Goal: Task Accomplishment & Management: Manage account settings

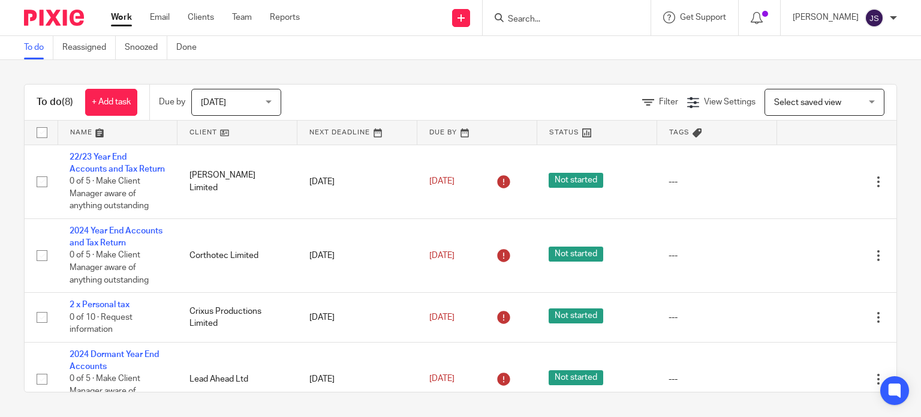
click at [539, 22] on input "Search" at bounding box center [560, 19] width 108 height 11
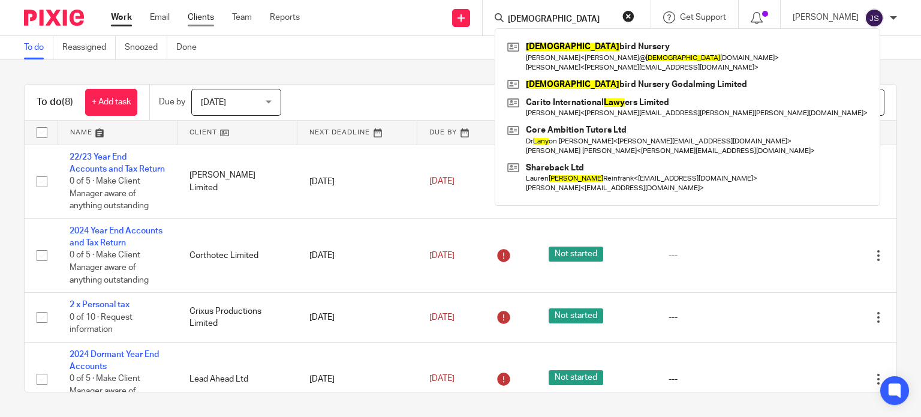
type input "lady"
click at [204, 19] on link "Clients" at bounding box center [201, 17] width 26 height 12
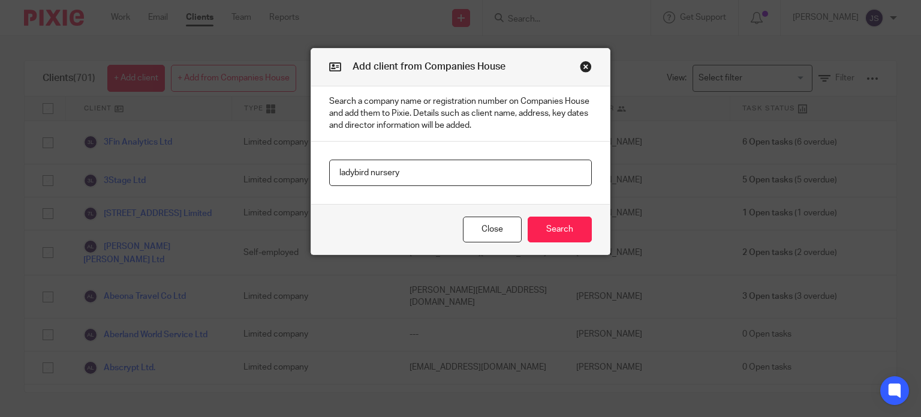
type input "ladybird nursery"
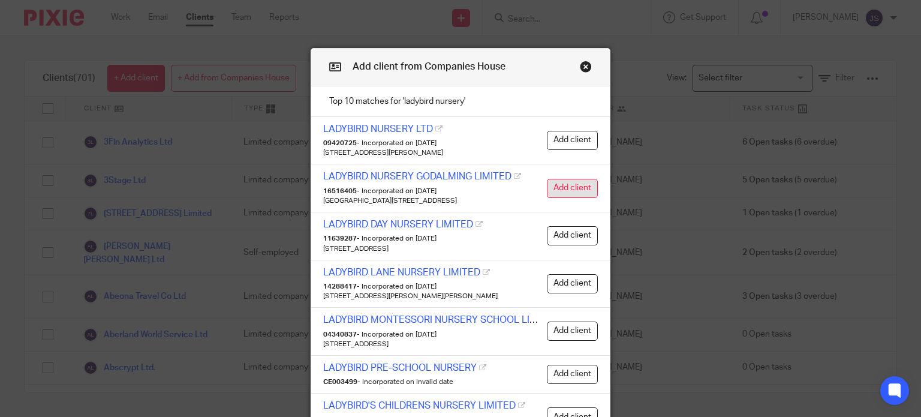
click at [550, 179] on button "Add client" at bounding box center [572, 188] width 51 height 19
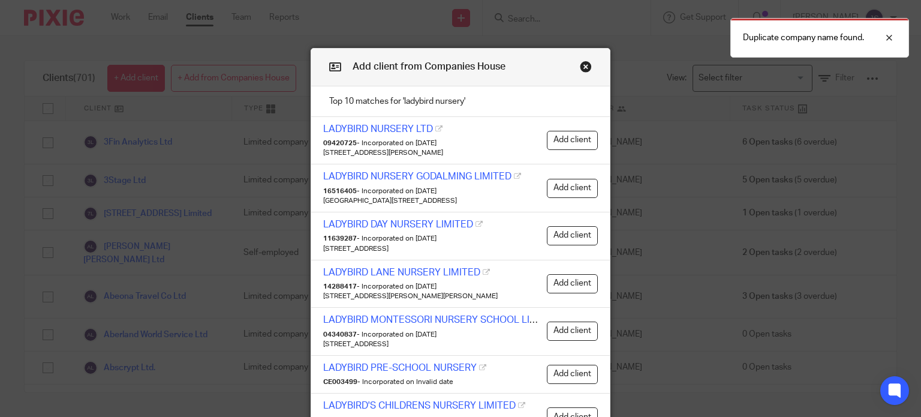
click at [580, 64] on button "Close modal" at bounding box center [586, 67] width 12 height 12
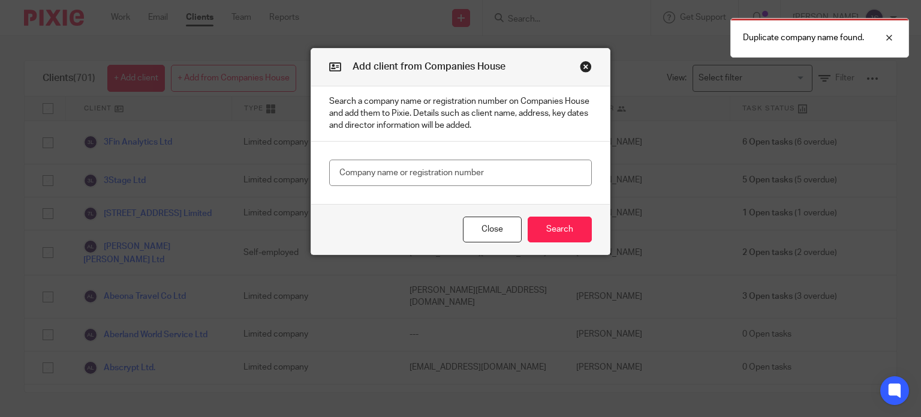
click at [571, 67] on div "Add client from Companies House" at bounding box center [460, 68] width 298 height 38
click at [580, 70] on button "Close modal" at bounding box center [586, 67] width 12 height 12
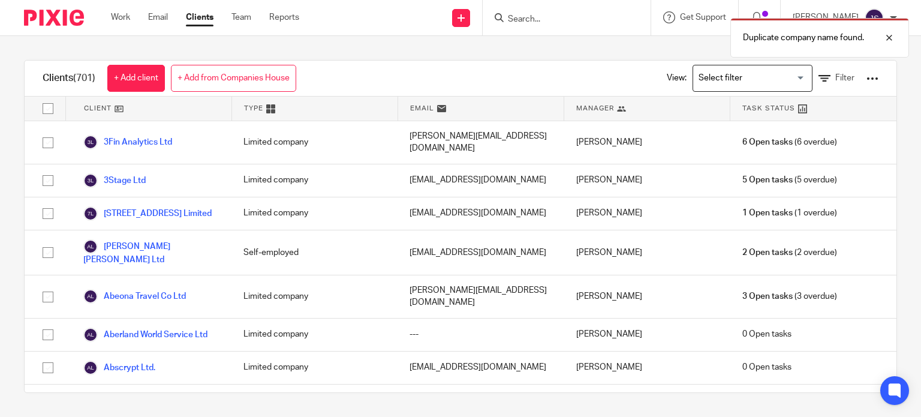
click at [538, 19] on div "Duplicate company name found." at bounding box center [684, 35] width 448 height 46
click at [539, 16] on div "Duplicate company name found." at bounding box center [684, 35] width 448 height 46
click at [533, 16] on div "Duplicate company name found." at bounding box center [684, 35] width 448 height 46
click at [526, 16] on div "Duplicate company name found." at bounding box center [684, 35] width 448 height 46
click at [541, 21] on input "Search" at bounding box center [560, 19] width 108 height 11
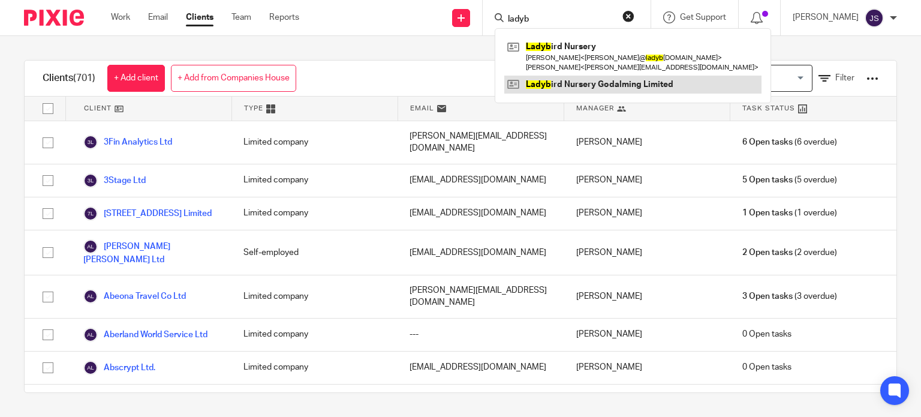
type input "ladyb"
click at [549, 86] on link at bounding box center [632, 85] width 257 height 18
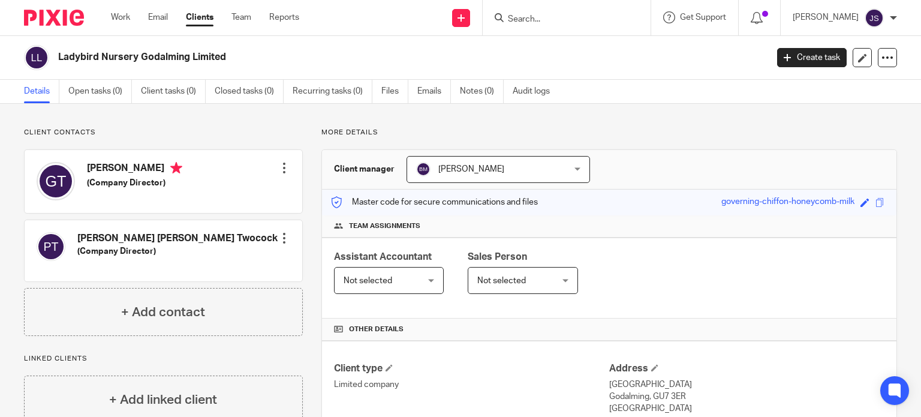
click at [521, 279] on span "Not selected" at bounding box center [517, 279] width 80 height 25
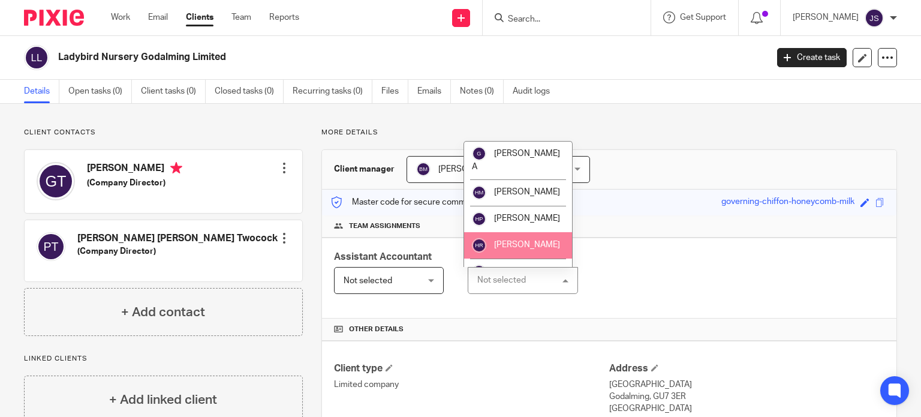
scroll to position [935, 0]
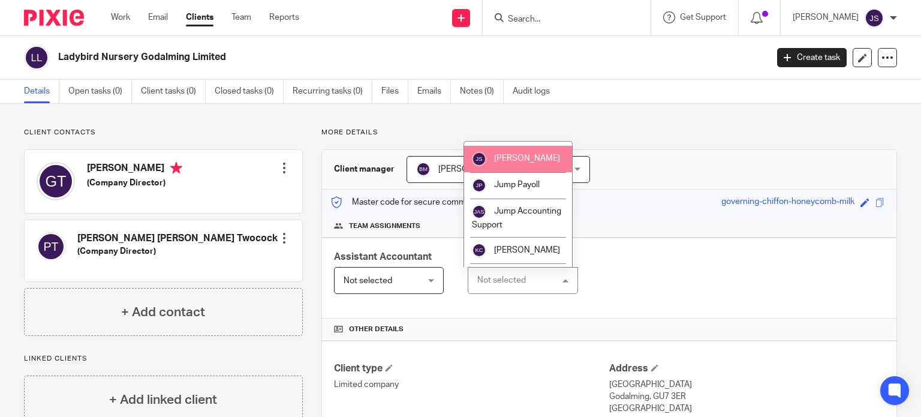
click at [511, 162] on span "[PERSON_NAME]" at bounding box center [527, 158] width 66 height 8
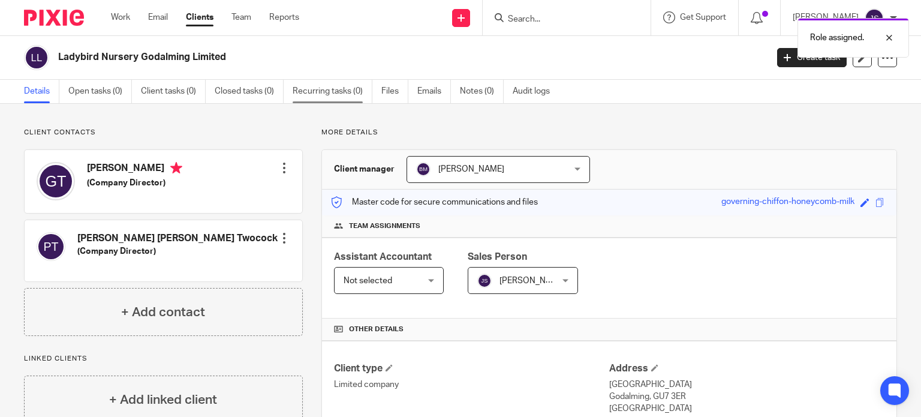
click at [342, 83] on link "Recurring tasks (0)" at bounding box center [332, 91] width 80 height 23
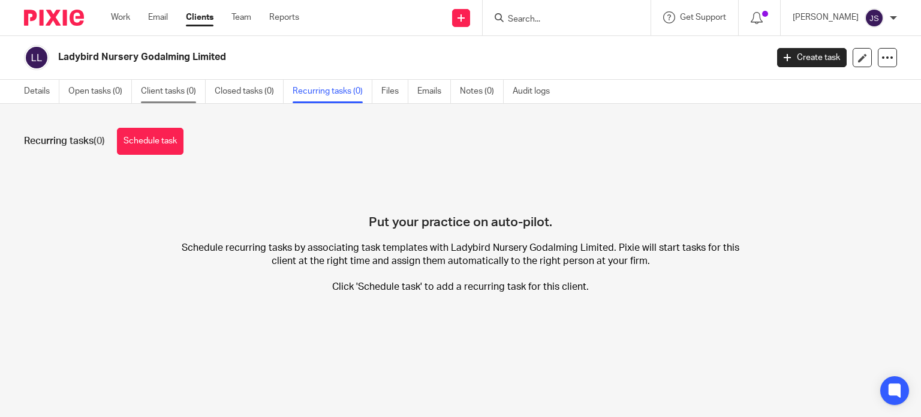
click at [179, 93] on link "Client tasks (0)" at bounding box center [173, 91] width 65 height 23
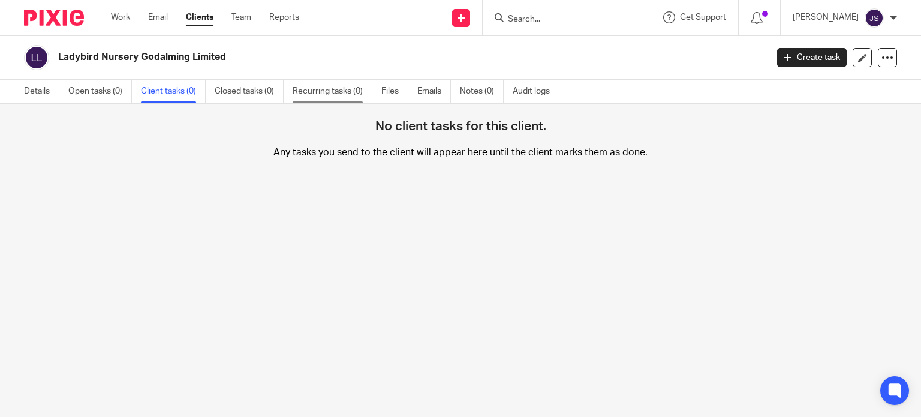
click at [332, 90] on link "Recurring tasks (0)" at bounding box center [332, 91] width 80 height 23
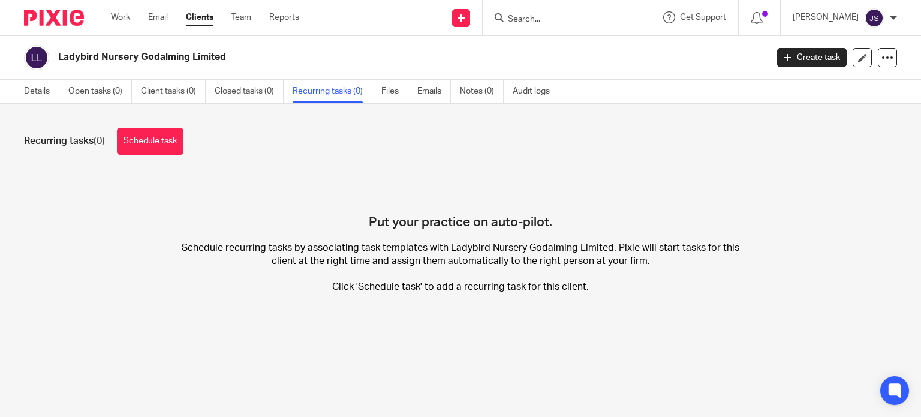
click at [158, 144] on link "Schedule task" at bounding box center [150, 141] width 67 height 27
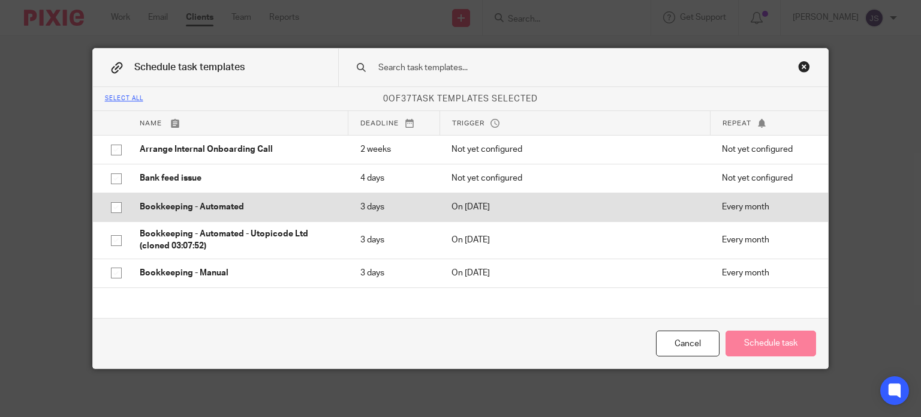
click at [201, 208] on p "Bookkeeping - Automated" at bounding box center [238, 207] width 197 height 12
checkbox input "true"
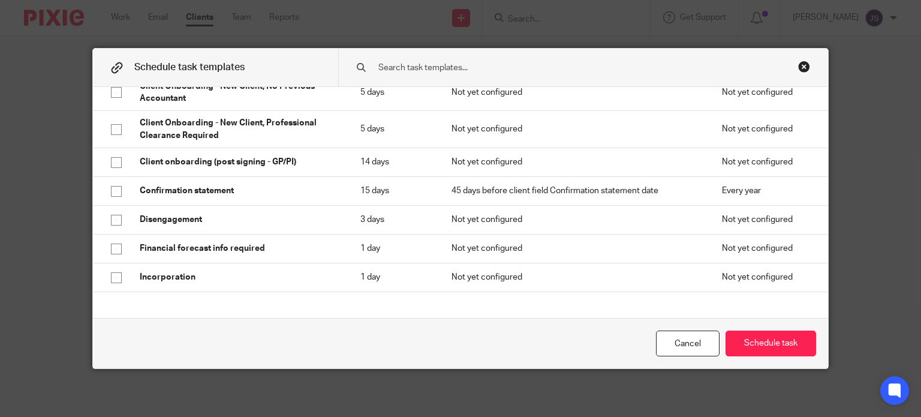
scroll to position [307, 0]
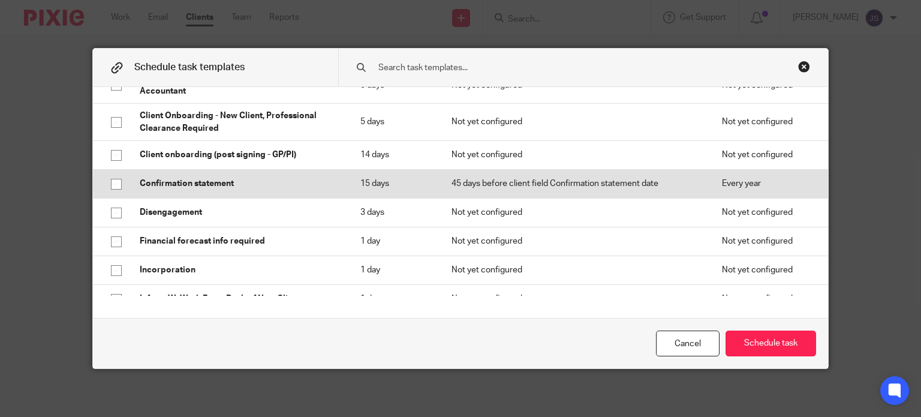
click at [192, 192] on td "Confirmation statement" at bounding box center [238, 183] width 221 height 29
checkbox input "true"
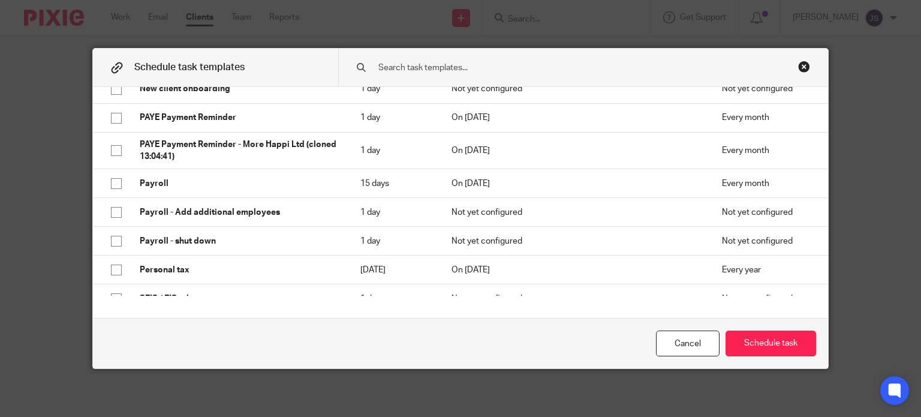
scroll to position [573, 0]
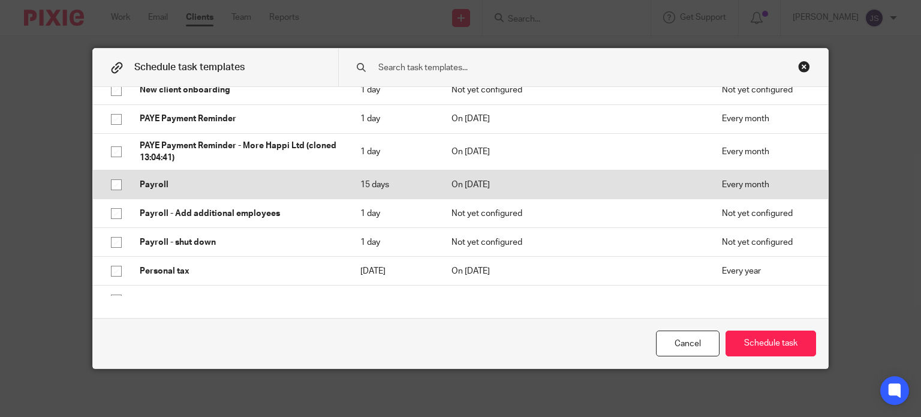
click at [178, 186] on p "Payroll" at bounding box center [238, 185] width 197 height 12
checkbox input "true"
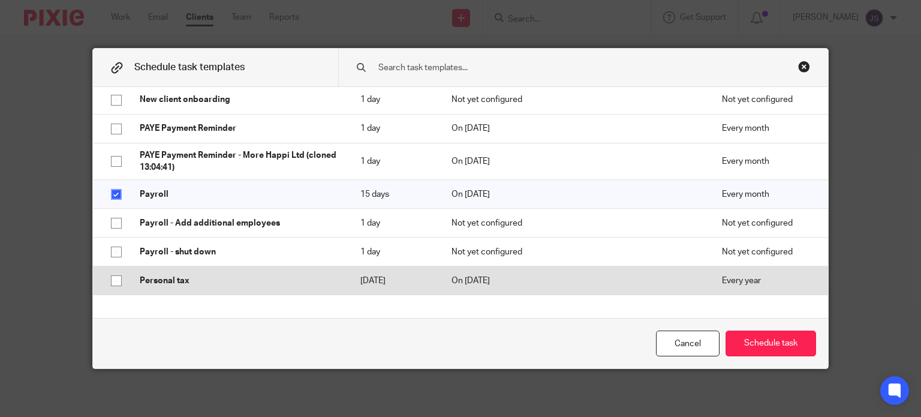
scroll to position [563, 0]
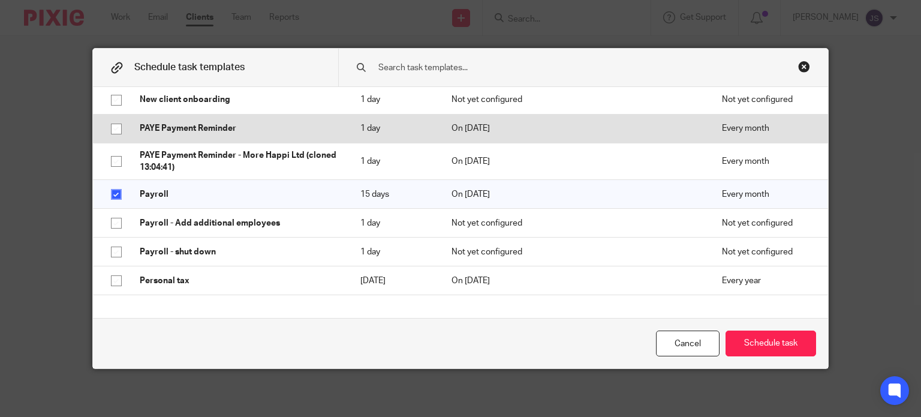
click at [168, 122] on p "PAYE Payment Reminder" at bounding box center [238, 128] width 197 height 12
checkbox input "true"
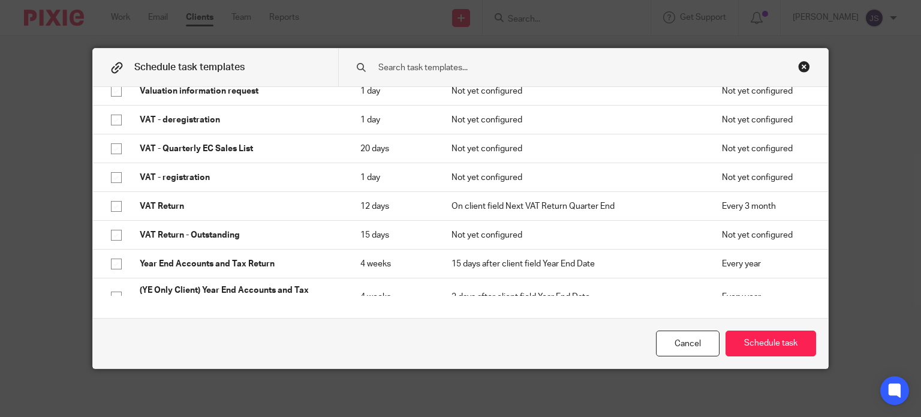
scroll to position [944, 0]
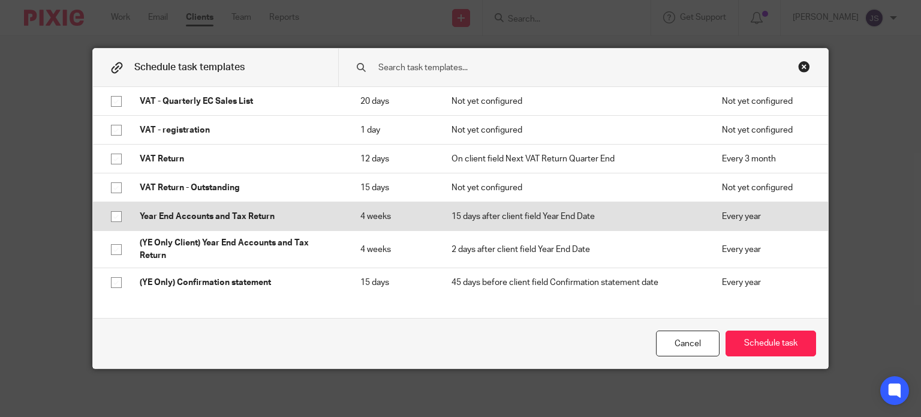
click at [185, 212] on p "Year End Accounts and Tax Return" at bounding box center [238, 216] width 197 height 12
checkbox input "true"
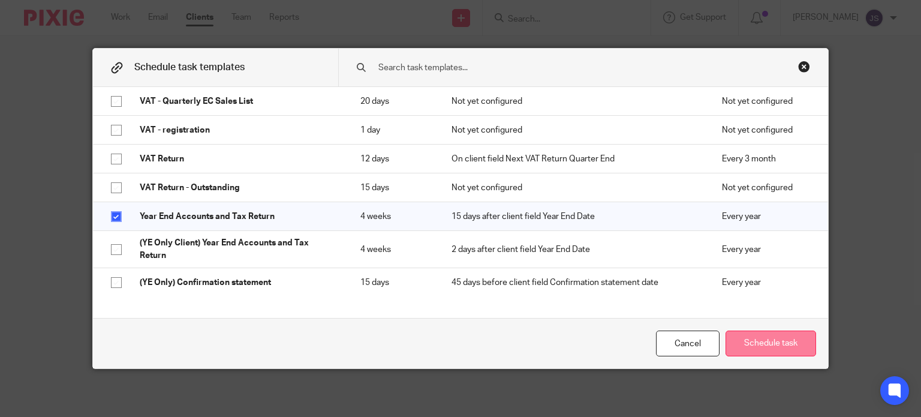
click at [767, 344] on button "Schedule task" at bounding box center [770, 343] width 90 height 26
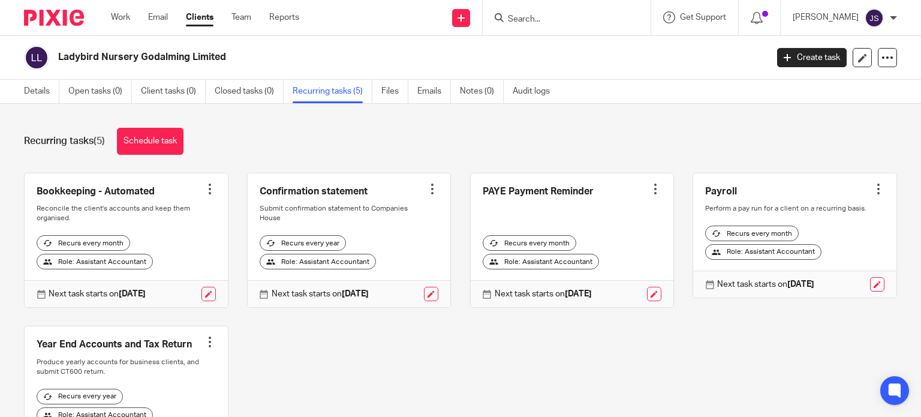
click at [545, 17] on input "Search" at bounding box center [560, 19] width 108 height 11
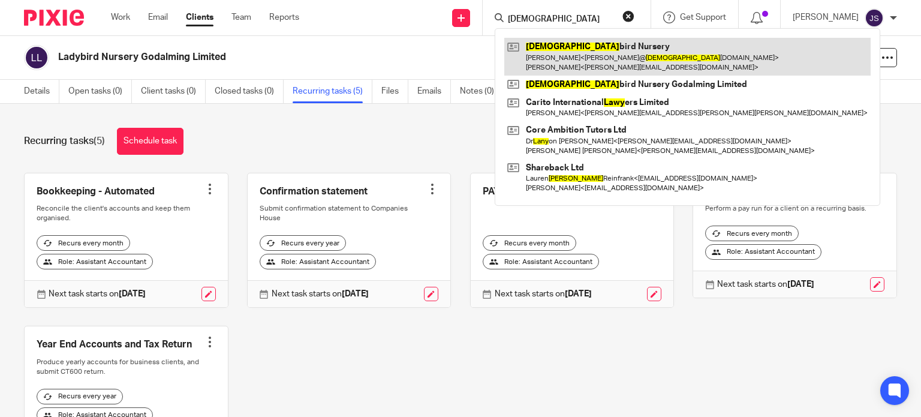
type input "lady"
click at [586, 57] on link at bounding box center [687, 56] width 366 height 37
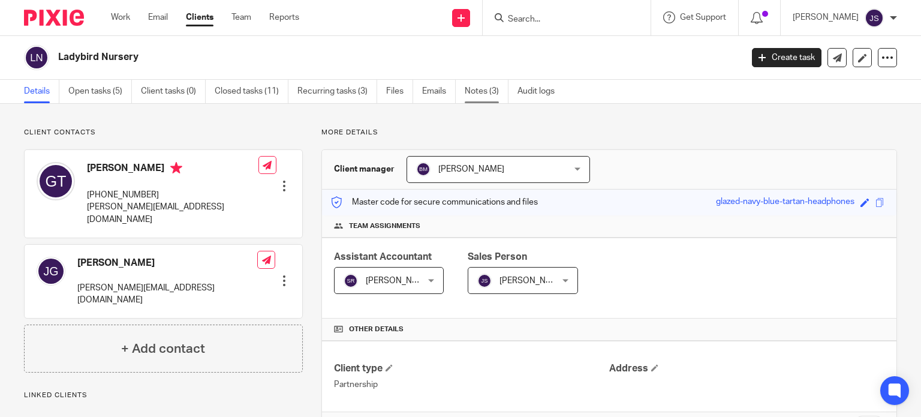
click at [488, 84] on link "Notes (3)" at bounding box center [486, 91] width 44 height 23
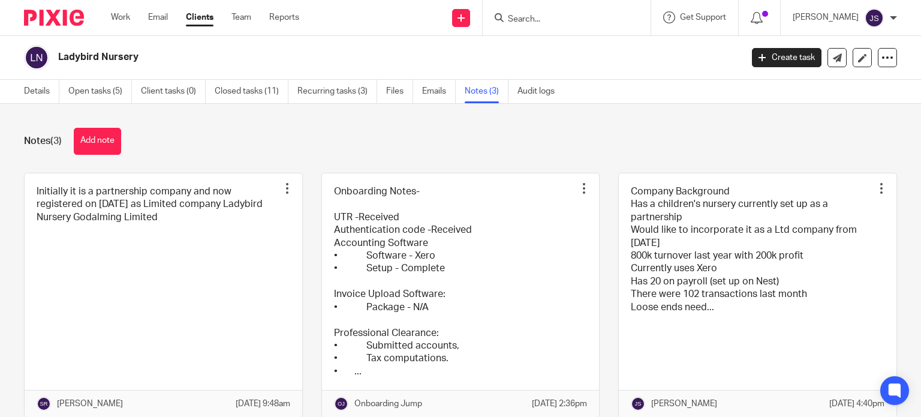
scroll to position [55, 0]
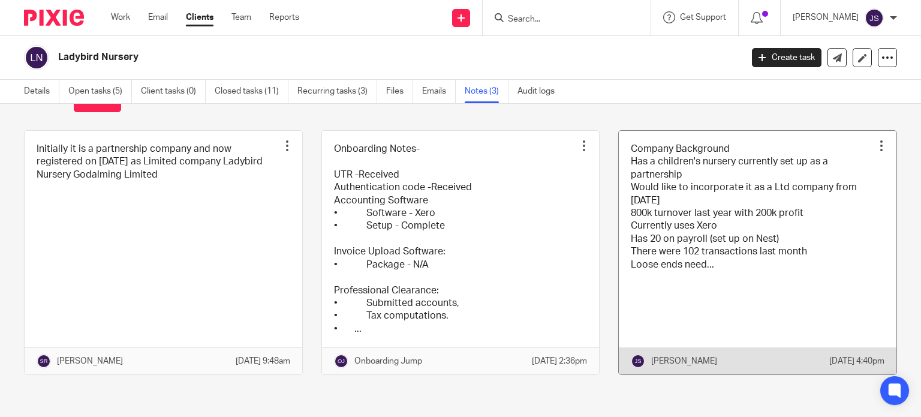
click at [709, 261] on link at bounding box center [756, 253] width 277 height 244
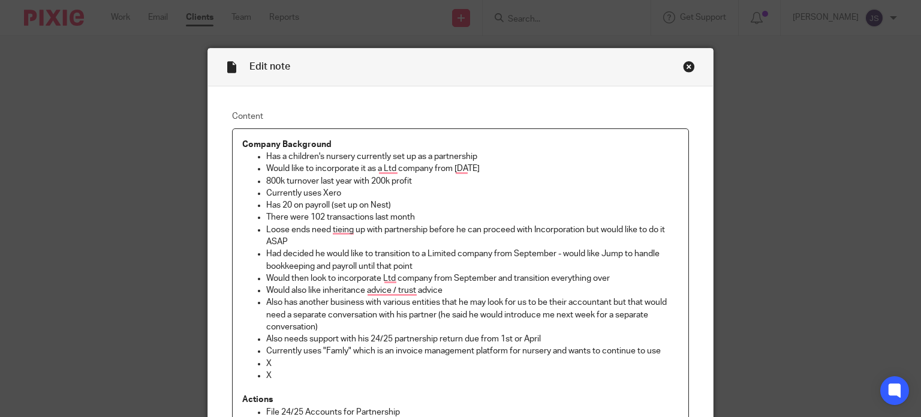
scroll to position [70, 0]
